Goal: Find contact information: Find contact information

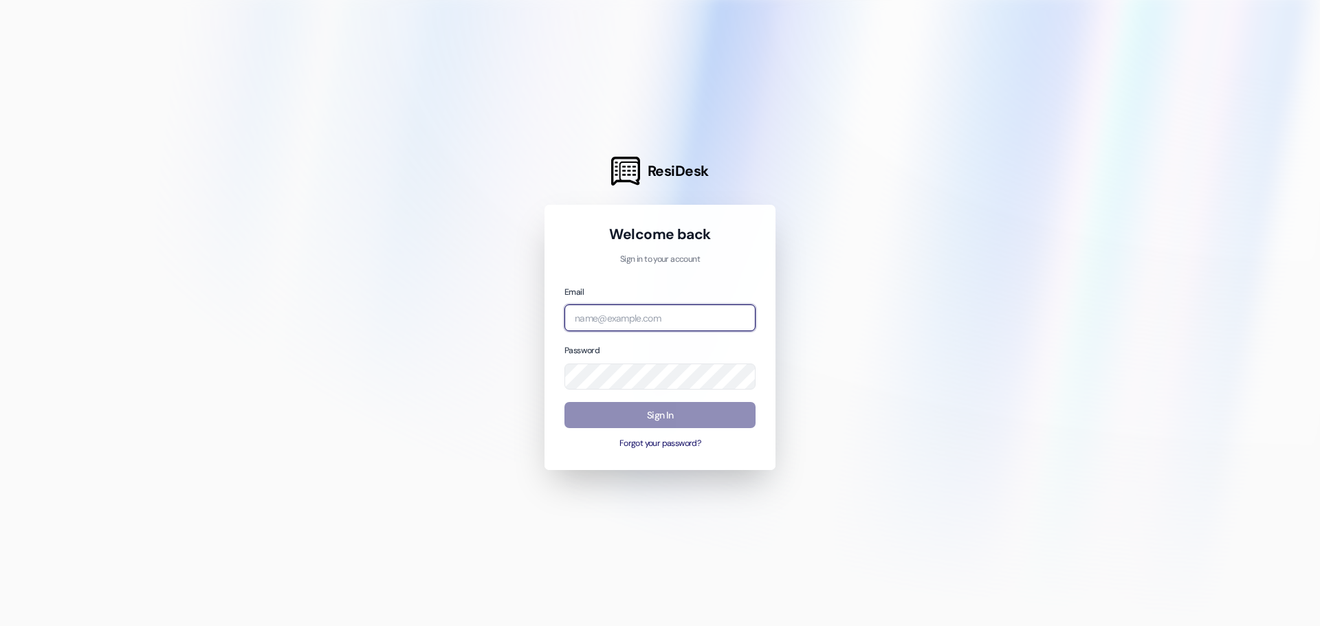
type input "[EMAIL_ADDRESS][PERSON_NAME][DOMAIN_NAME]"
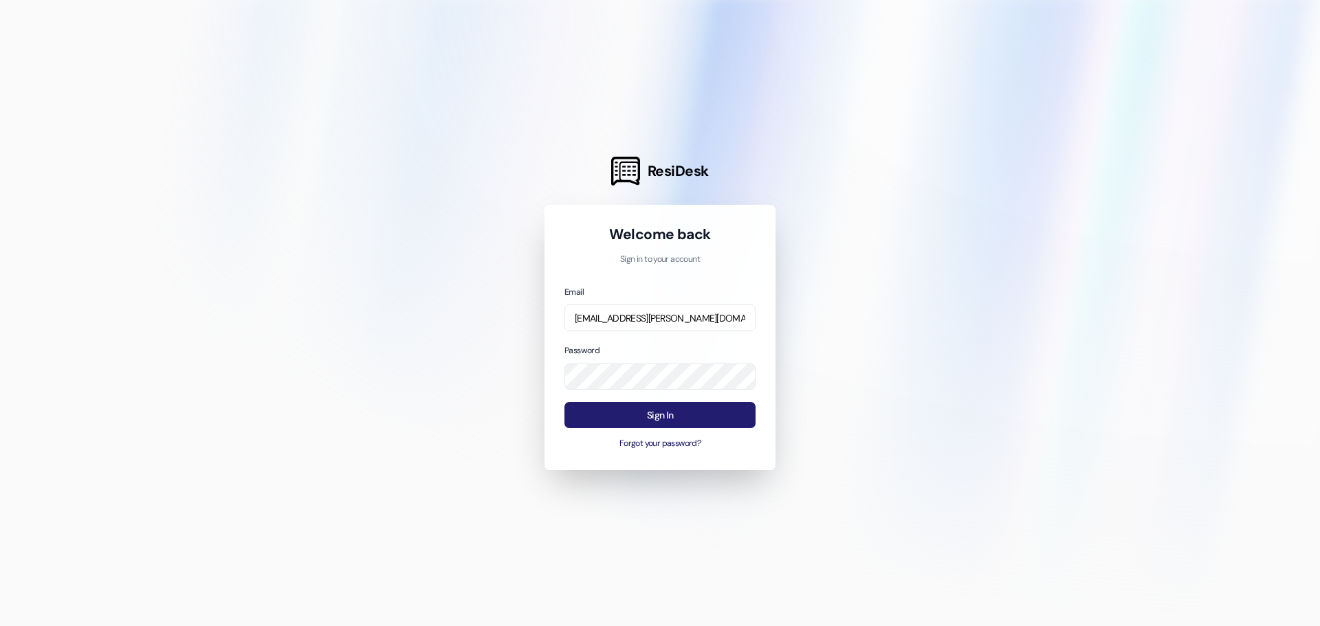
click at [651, 409] on button "Sign In" at bounding box center [659, 415] width 191 height 27
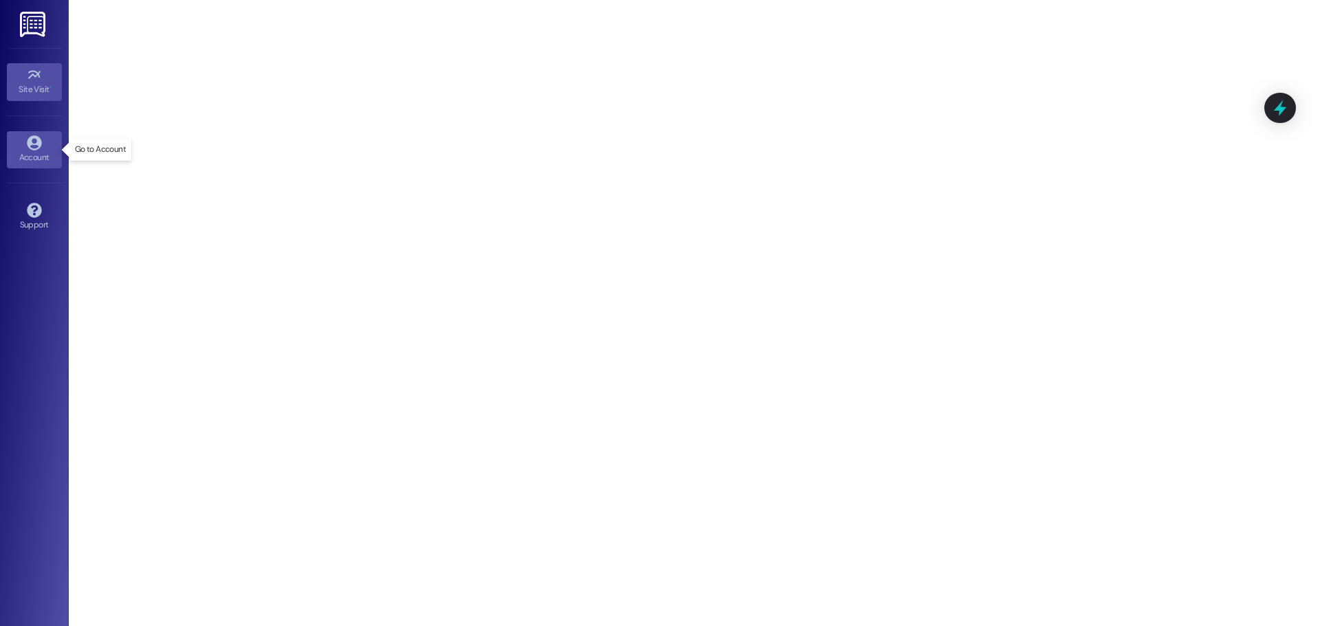
click at [33, 146] on icon at bounding box center [34, 142] width 15 height 15
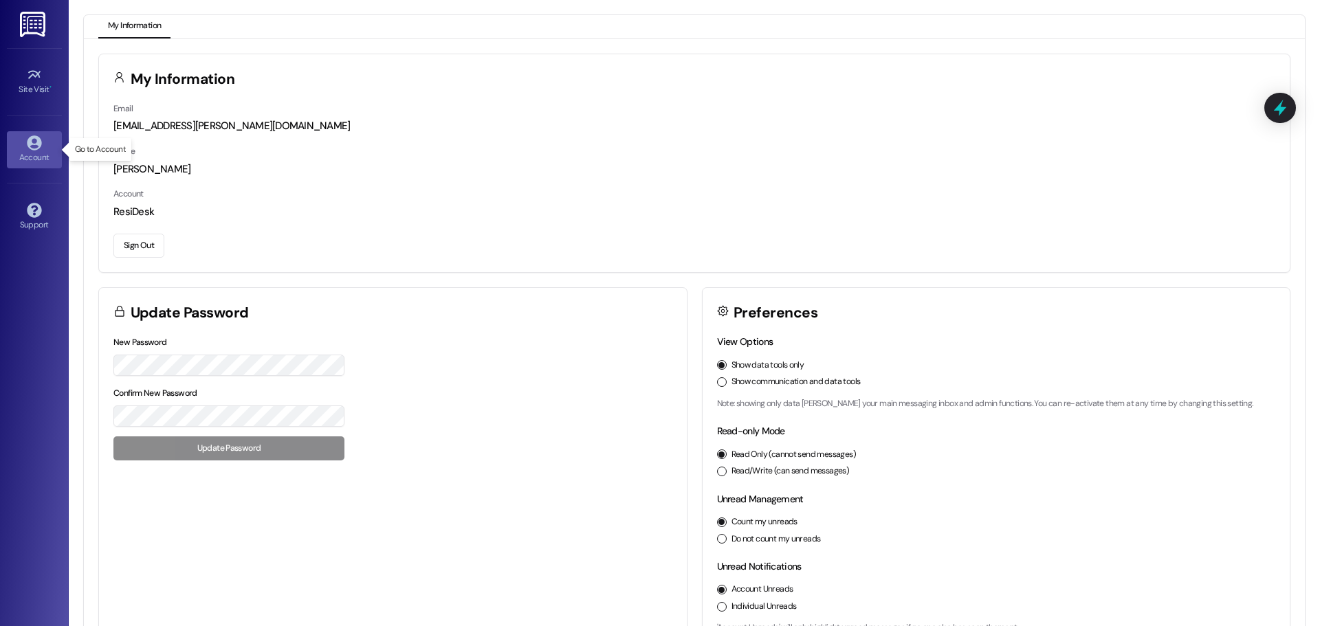
click at [32, 142] on icon at bounding box center [34, 142] width 15 height 15
click at [28, 76] on icon at bounding box center [34, 74] width 15 height 15
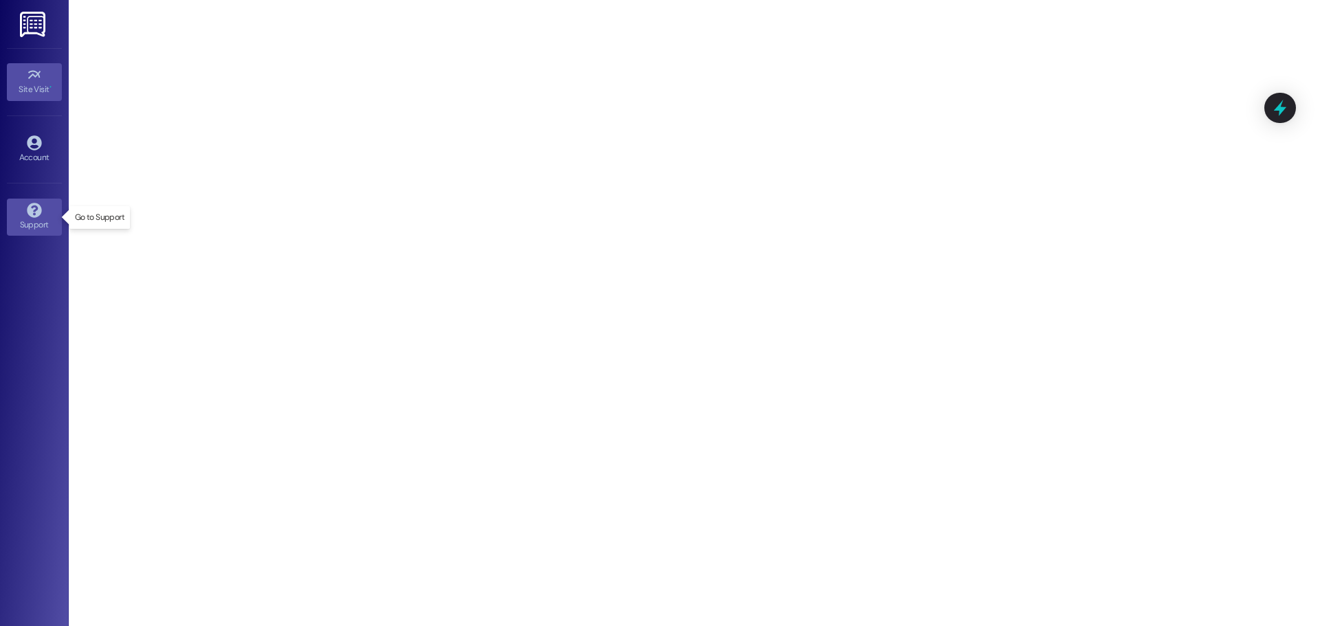
click at [34, 210] on icon at bounding box center [34, 210] width 14 height 14
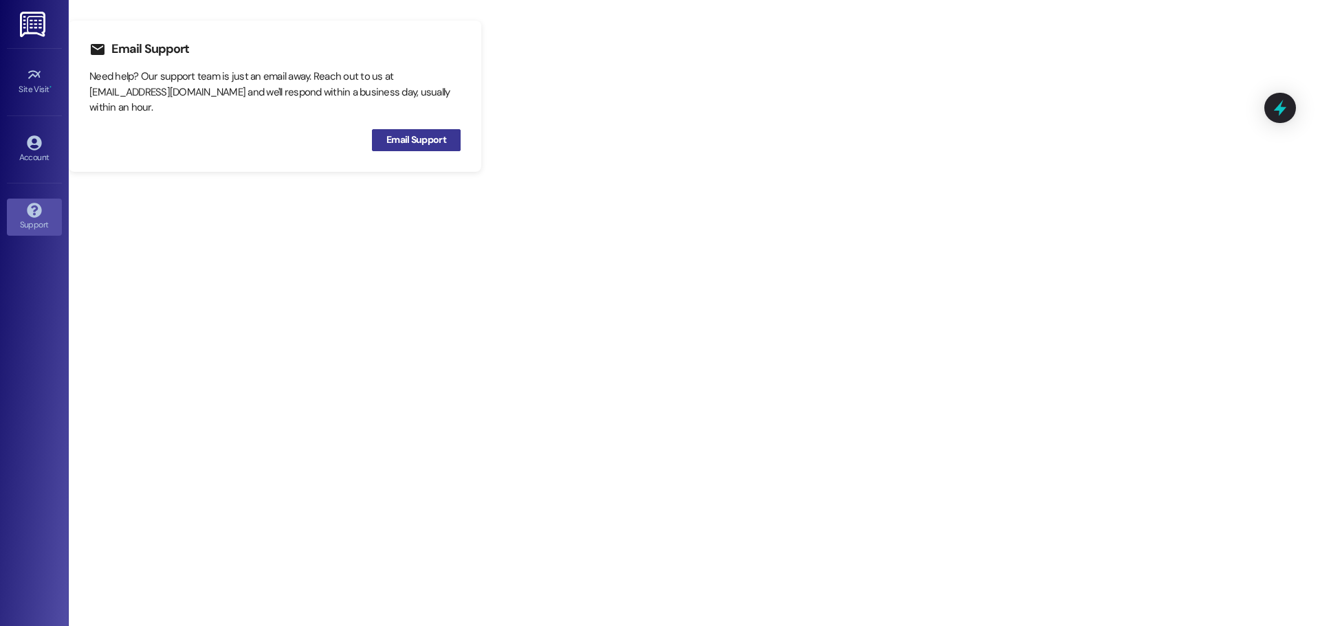
click at [423, 144] on span "Email Support" at bounding box center [416, 140] width 60 height 14
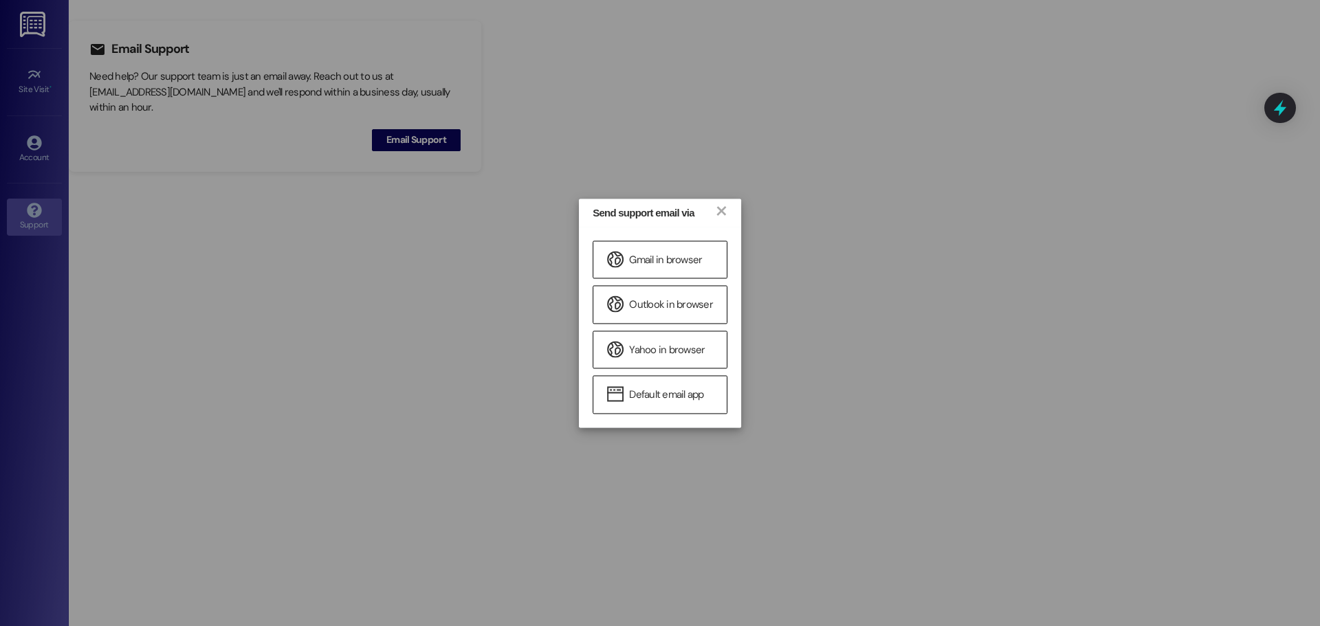
click at [85, 91] on div "Send support email via × Gmail in browser Outlook in browser Yahoo in browser D…" at bounding box center [660, 313] width 1320 height 626
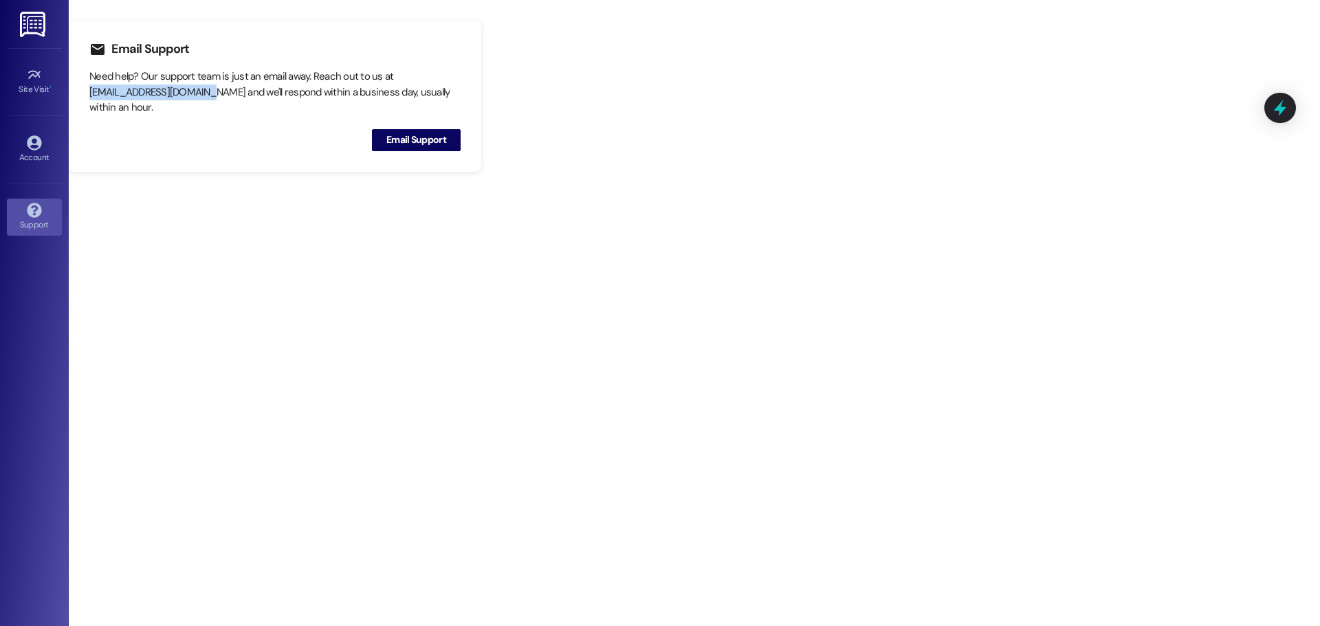
drag, startPoint x: 89, startPoint y: 94, endPoint x: 206, endPoint y: 98, distance: 116.9
click at [206, 98] on div "Email Support Need help? Our support team is just an email away. Reach out to u…" at bounding box center [275, 96] width 412 height 151
copy div "[EMAIL_ADDRESS][DOMAIN_NAME]"
